Goal: Transaction & Acquisition: Download file/media

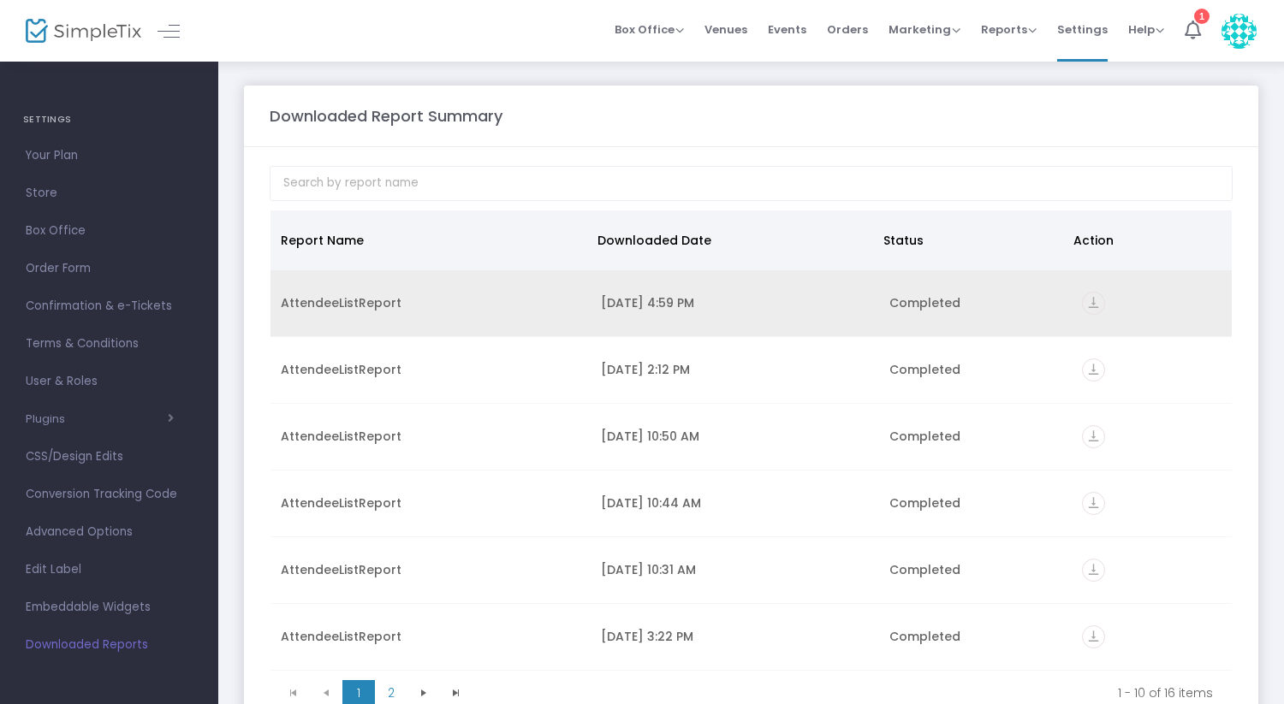
click at [1083, 304] on icon "vertical_align_bottom" at bounding box center [1093, 303] width 23 height 23
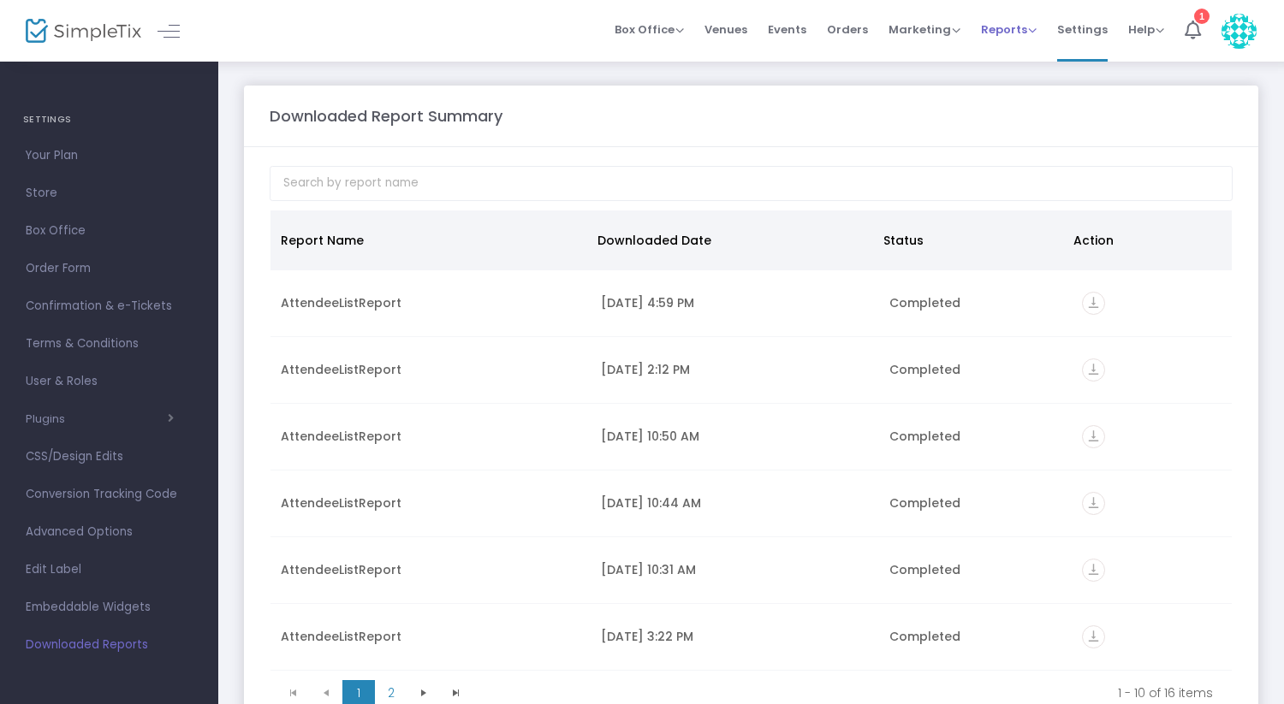
click at [1012, 12] on span "Reports Analytics Sales Reports Download" at bounding box center [1009, 30] width 56 height 44
